Goal: Information Seeking & Learning: Learn about a topic

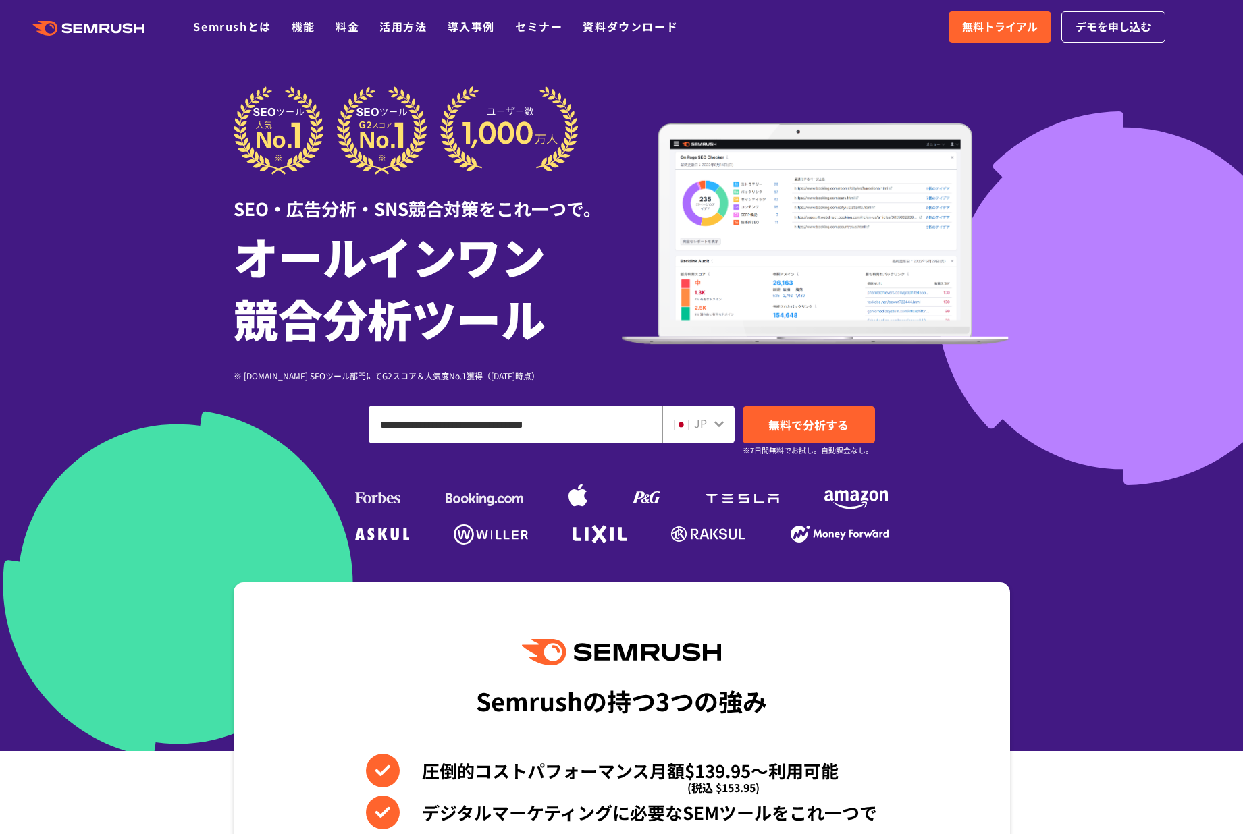
type input "**********"
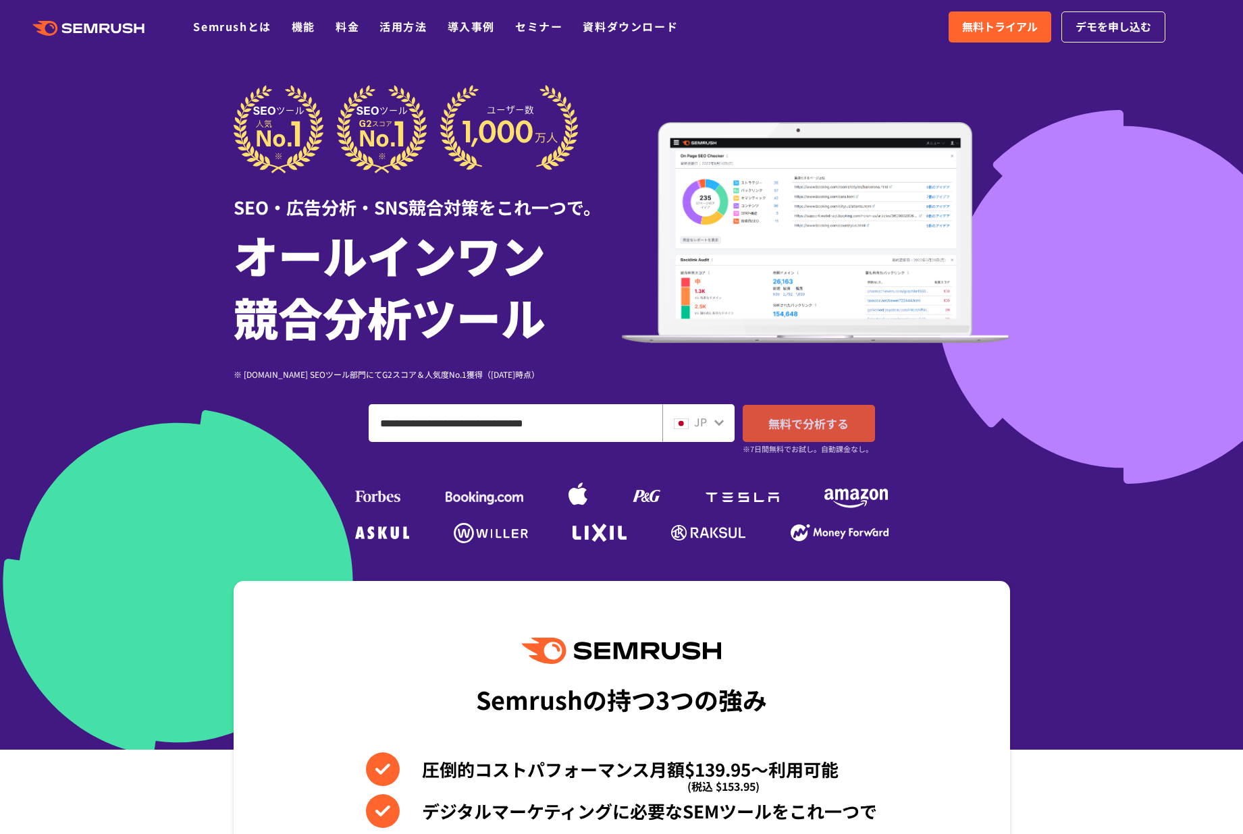
click at [807, 417] on span "無料で分析する" at bounding box center [808, 423] width 80 height 17
